Goal: Information Seeking & Learning: Learn about a topic

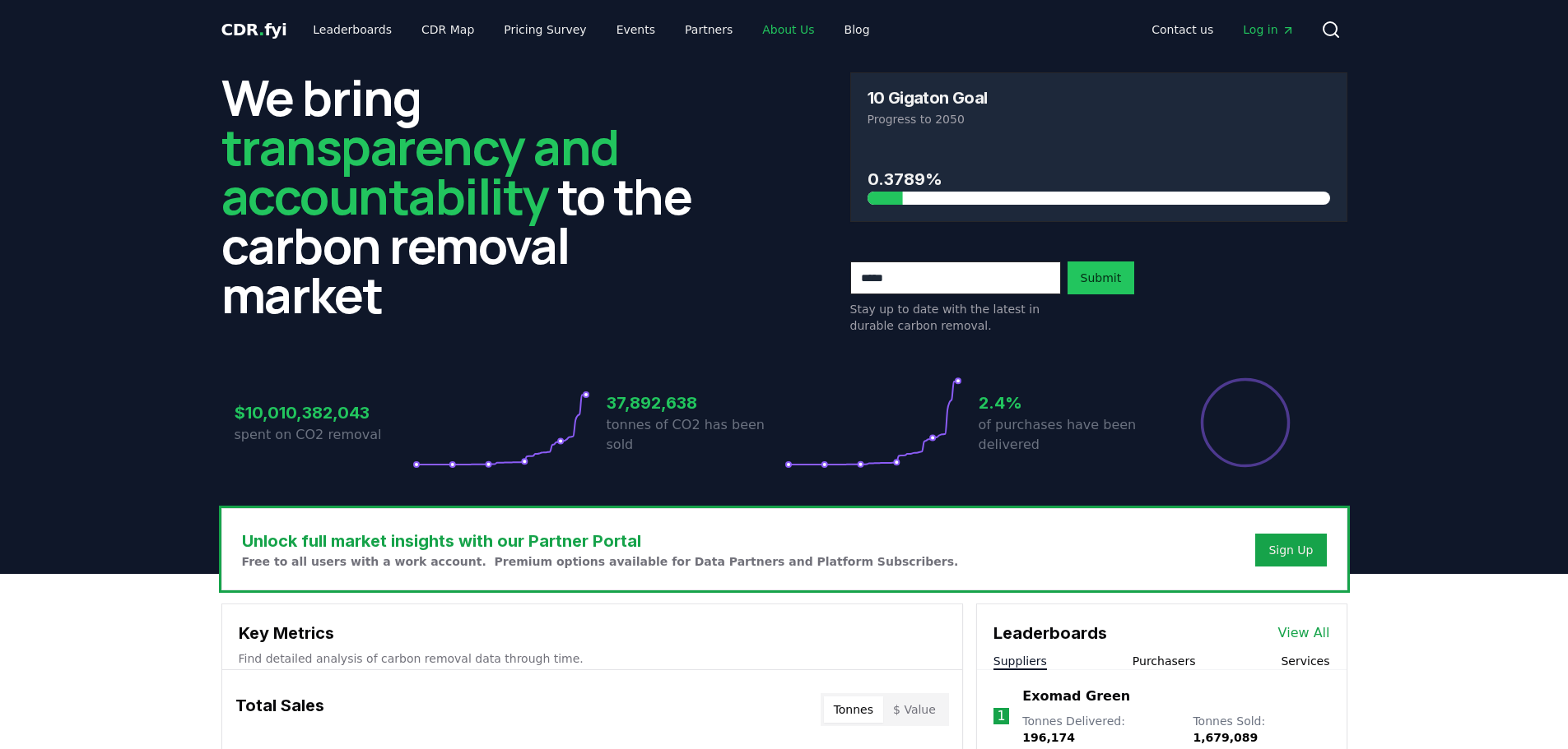
click at [771, 15] on link "About Us" at bounding box center [788, 29] width 79 height 30
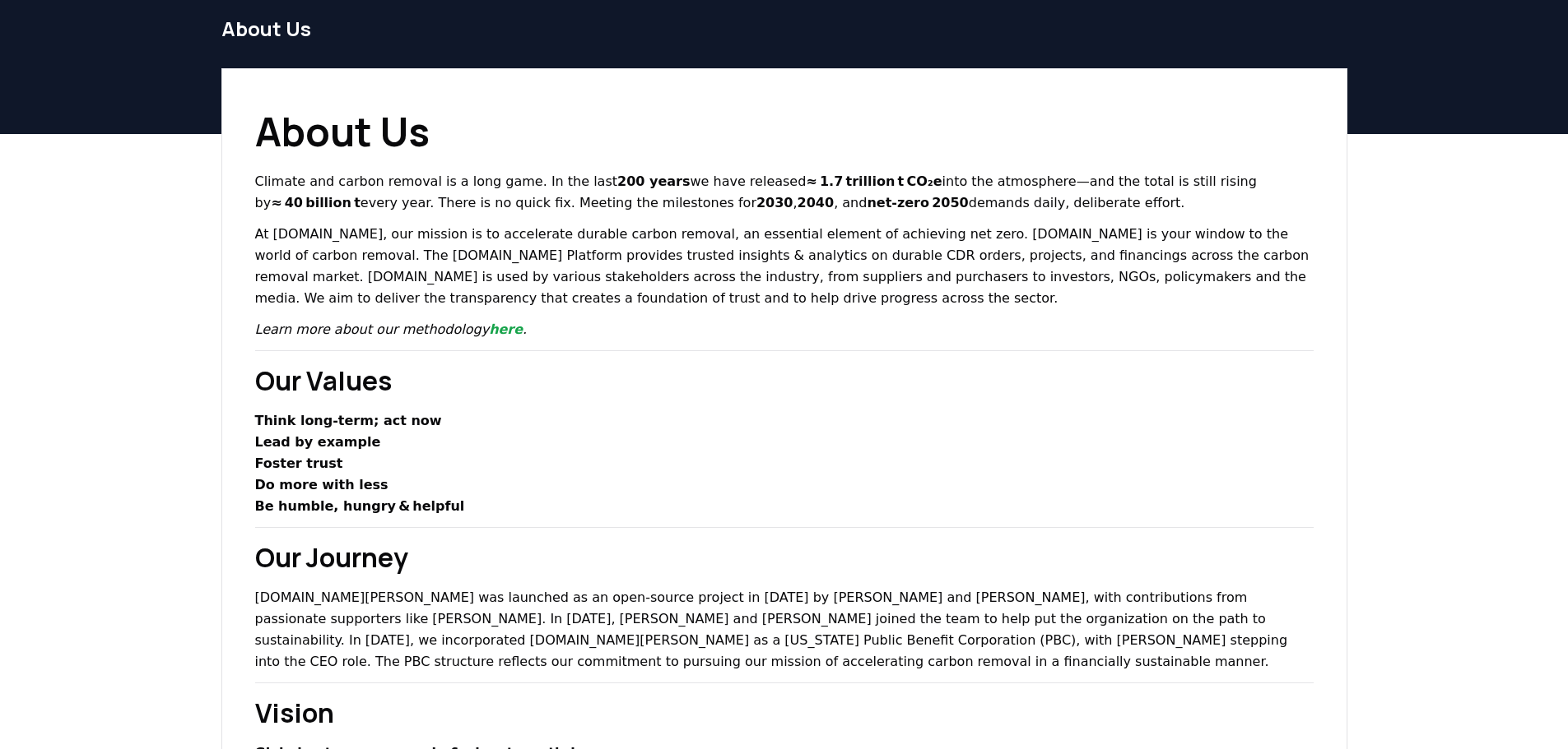
scroll to position [82, 0]
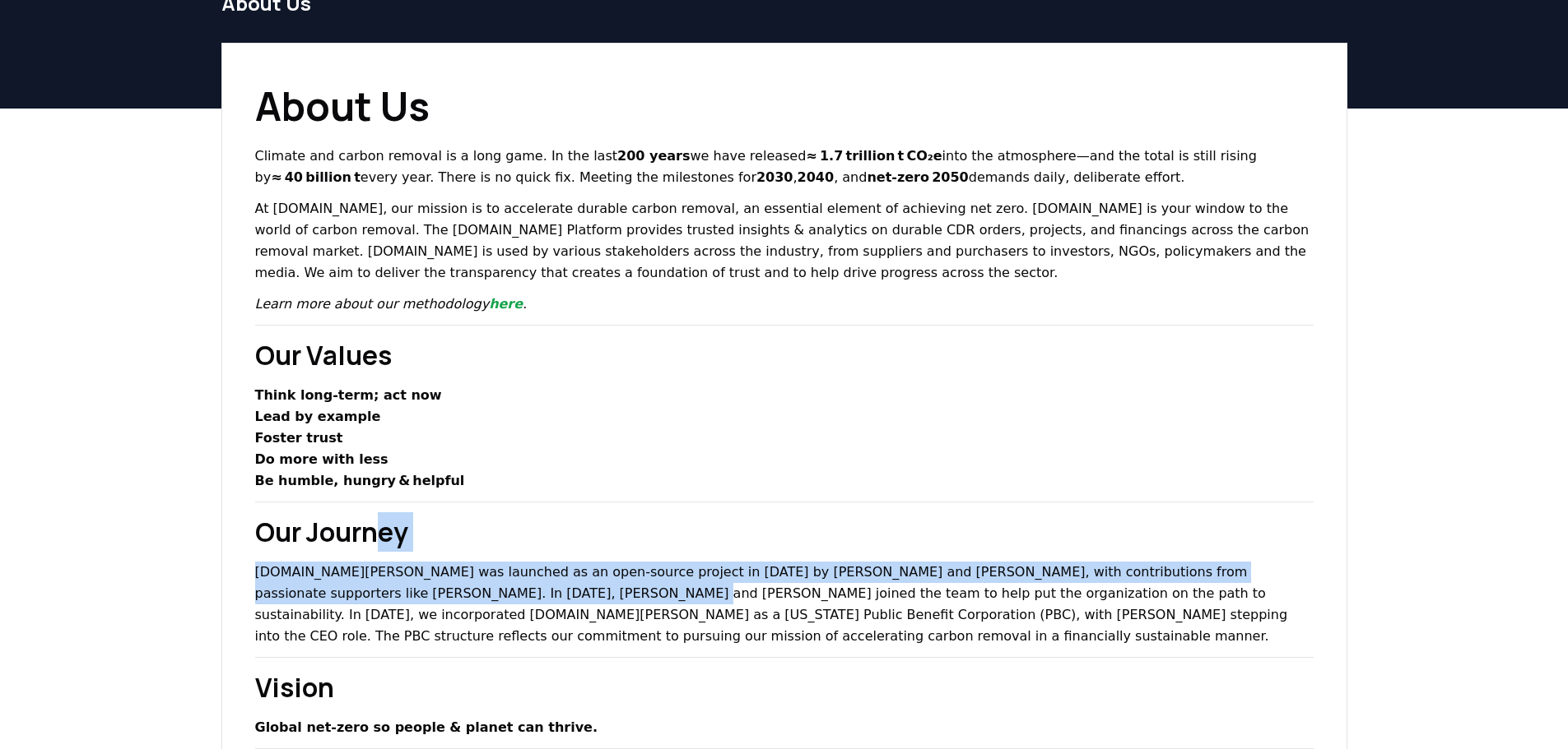
drag, startPoint x: 455, startPoint y: 579, endPoint x: 382, endPoint y: 542, distance: 81.8
click at [545, 583] on p "[DOMAIN_NAME][PERSON_NAME] was launched as an open-source project in [DATE] by …" at bounding box center [784, 605] width 1058 height 85
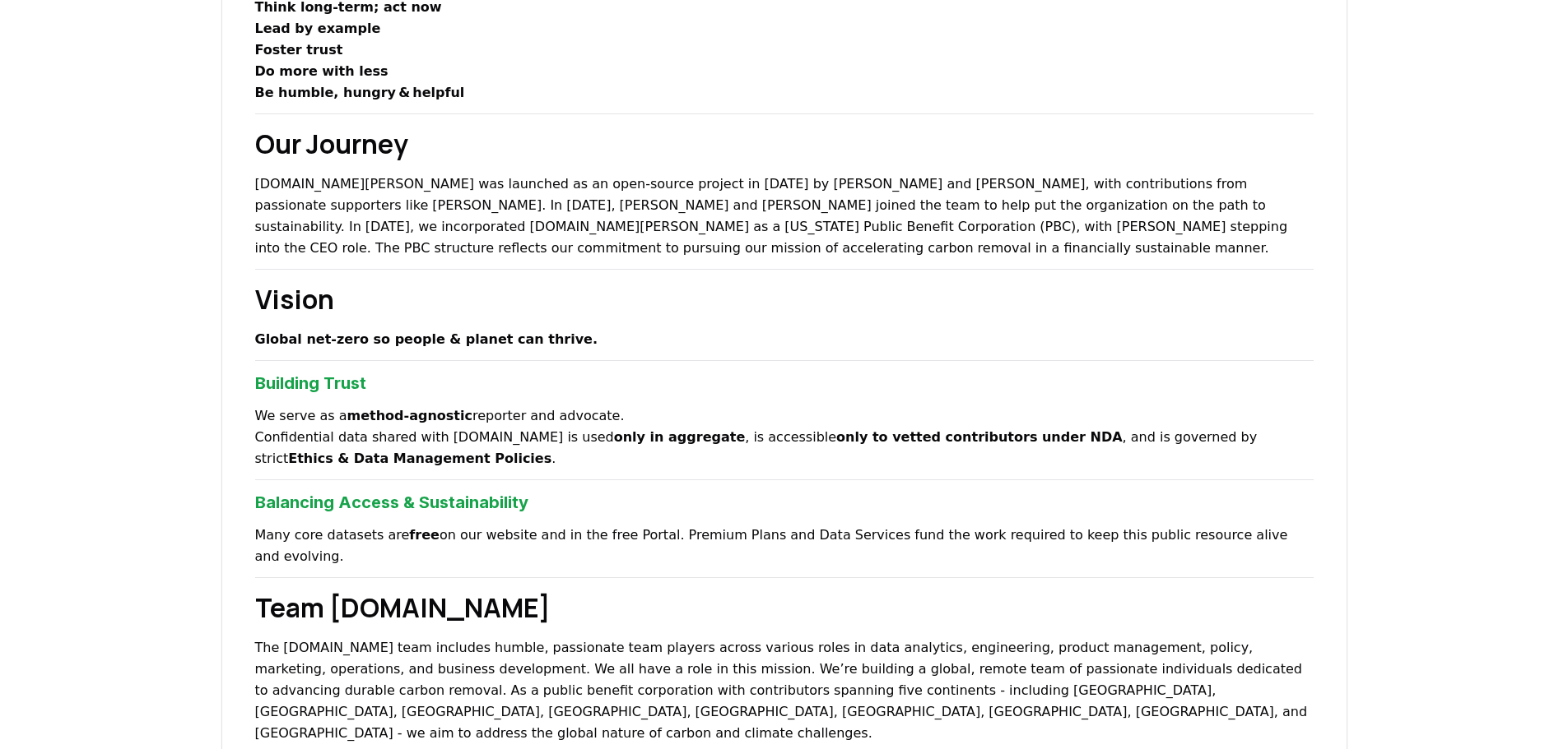
scroll to position [494, 0]
